Goal: Task Accomplishment & Management: Manage account settings

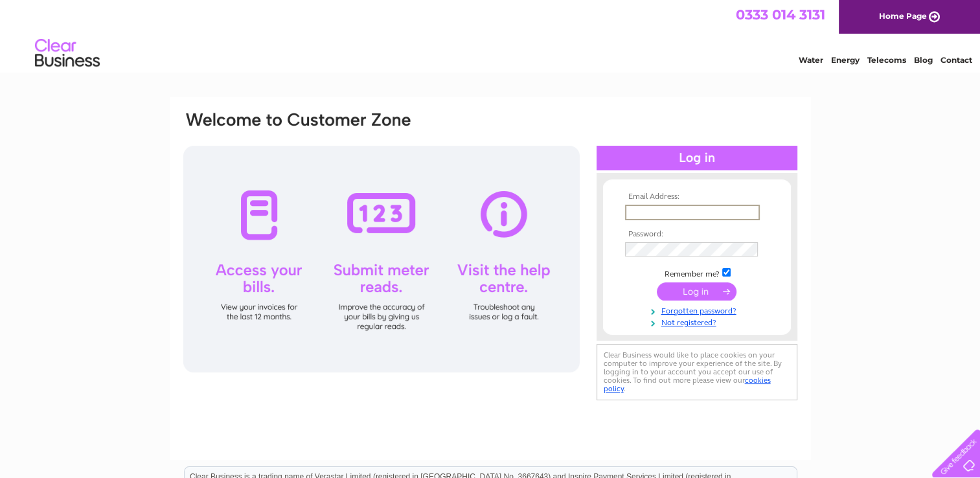
click at [650, 211] on input "text" at bounding box center [692, 213] width 135 height 16
type input "[EMAIL_ADDRESS][DOMAIN_NAME]"
click at [681, 313] on link "Forgotten password?" at bounding box center [698, 309] width 147 height 12
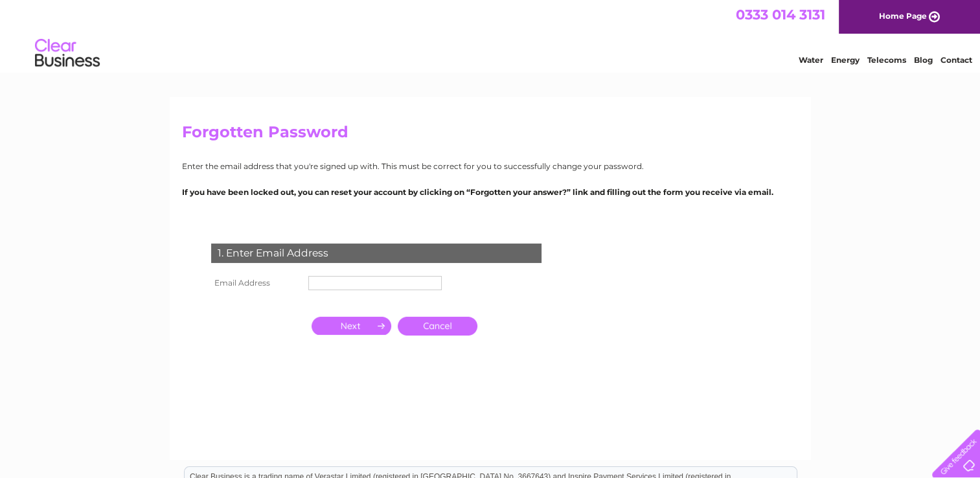
click at [328, 286] on input "text" at bounding box center [374, 283] width 133 height 14
type input "[EMAIL_ADDRESS][DOMAIN_NAME]"
click at [352, 326] on input "button" at bounding box center [352, 326] width 80 height 18
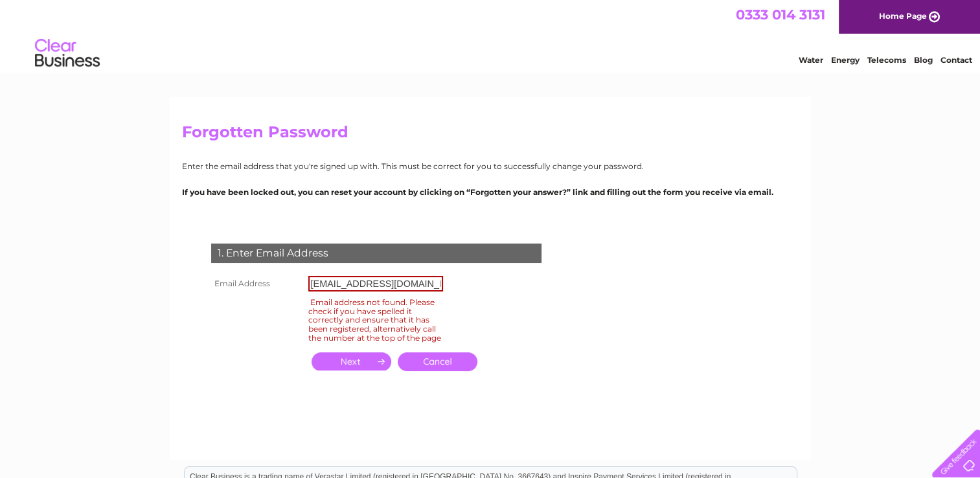
click at [380, 284] on input "[EMAIL_ADDRESS][DOMAIN_NAME]" at bounding box center [375, 284] width 135 height 16
drag, startPoint x: 424, startPoint y: 277, endPoint x: 220, endPoint y: 262, distance: 204.6
click at [220, 262] on div "1. Enter Email Address Email Address [PERSON_NAME][EMAIL_ADDRESS][DOMAIN_NAME] …" at bounding box center [379, 315] width 394 height 168
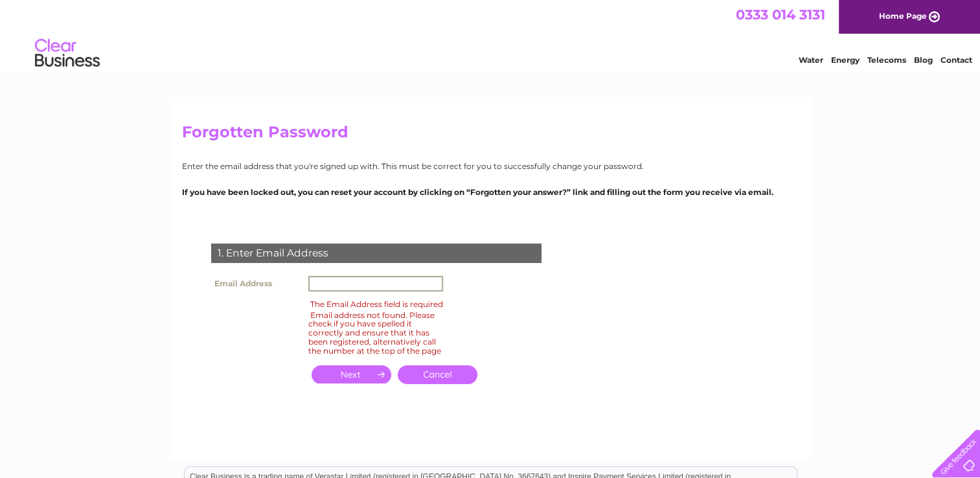
click at [323, 286] on input "text" at bounding box center [375, 284] width 135 height 16
type input "[EMAIL_ADDRESS][DOMAIN_NAME]"
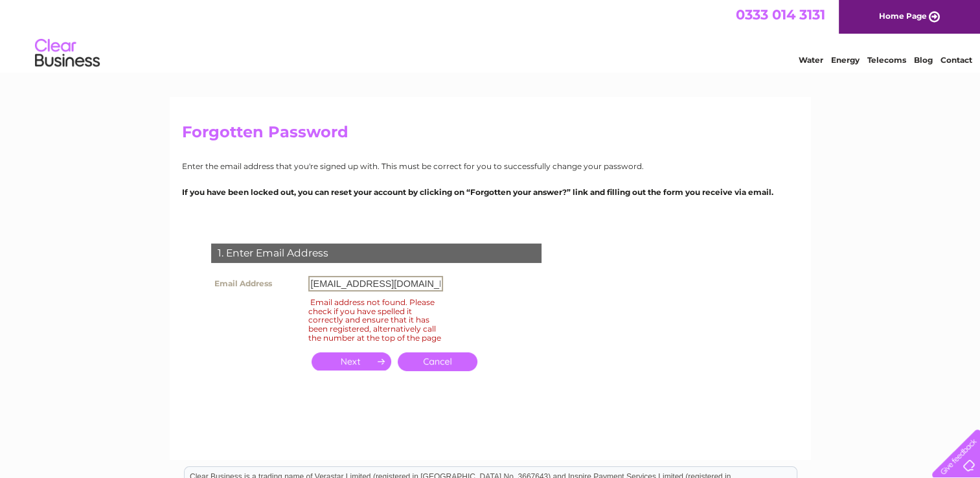
click at [346, 371] on input "button" at bounding box center [352, 361] width 80 height 18
